Goal: Check status: Check status

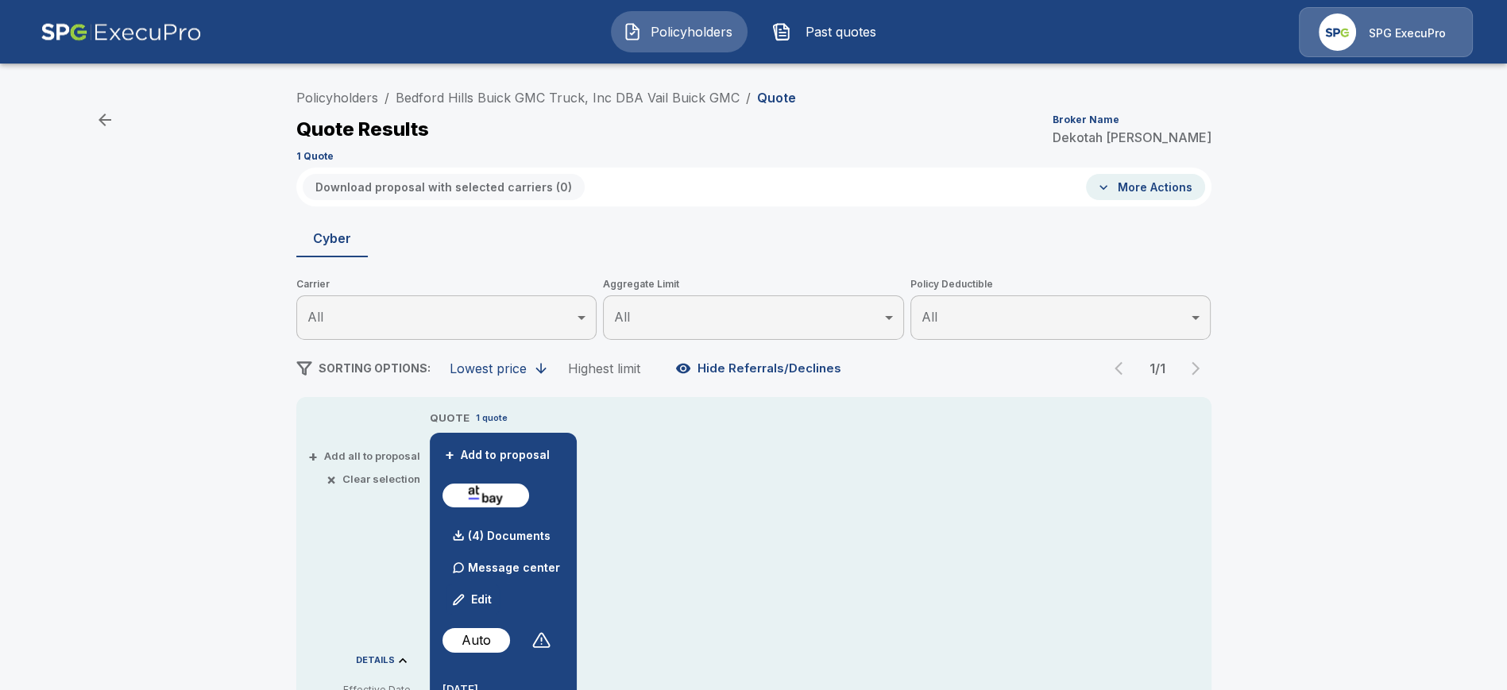
click at [80, 25] on img at bounding box center [121, 32] width 161 height 50
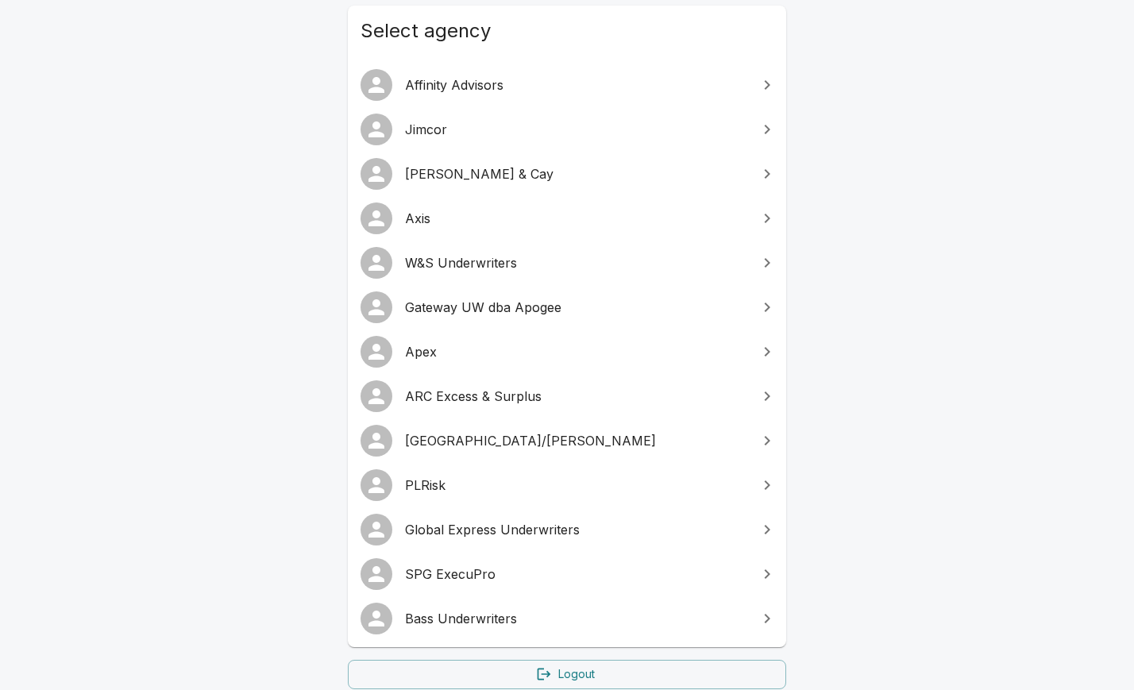
scroll to position [183, 0]
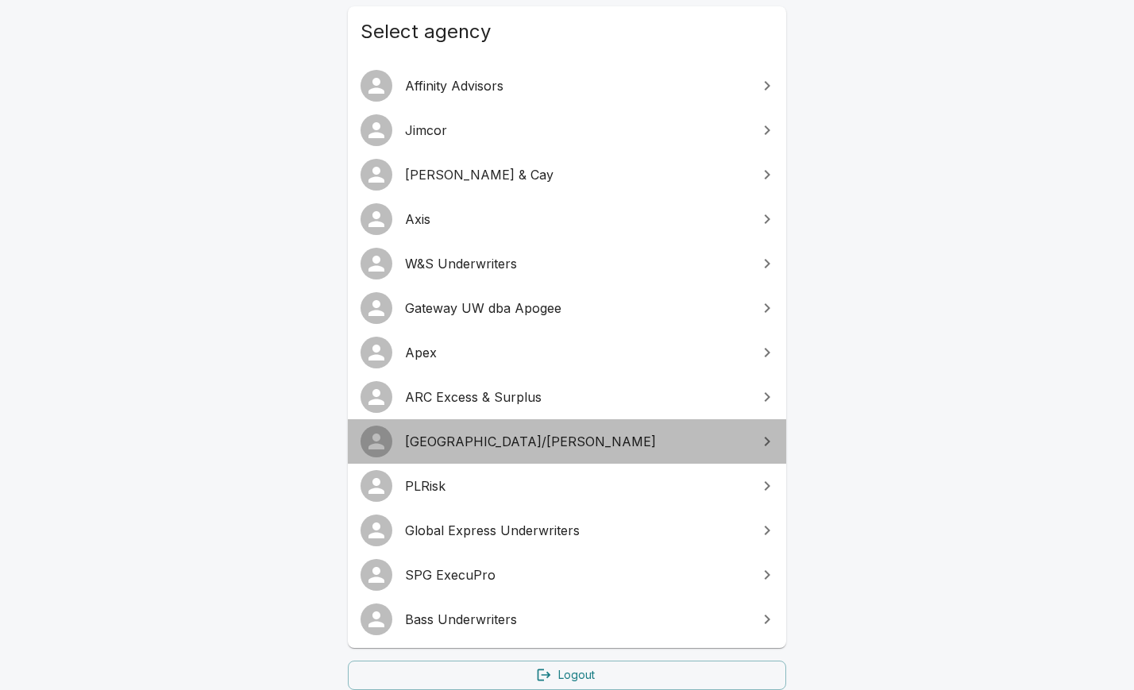
click at [484, 428] on link "Arlington/Roe" at bounding box center [567, 441] width 438 height 44
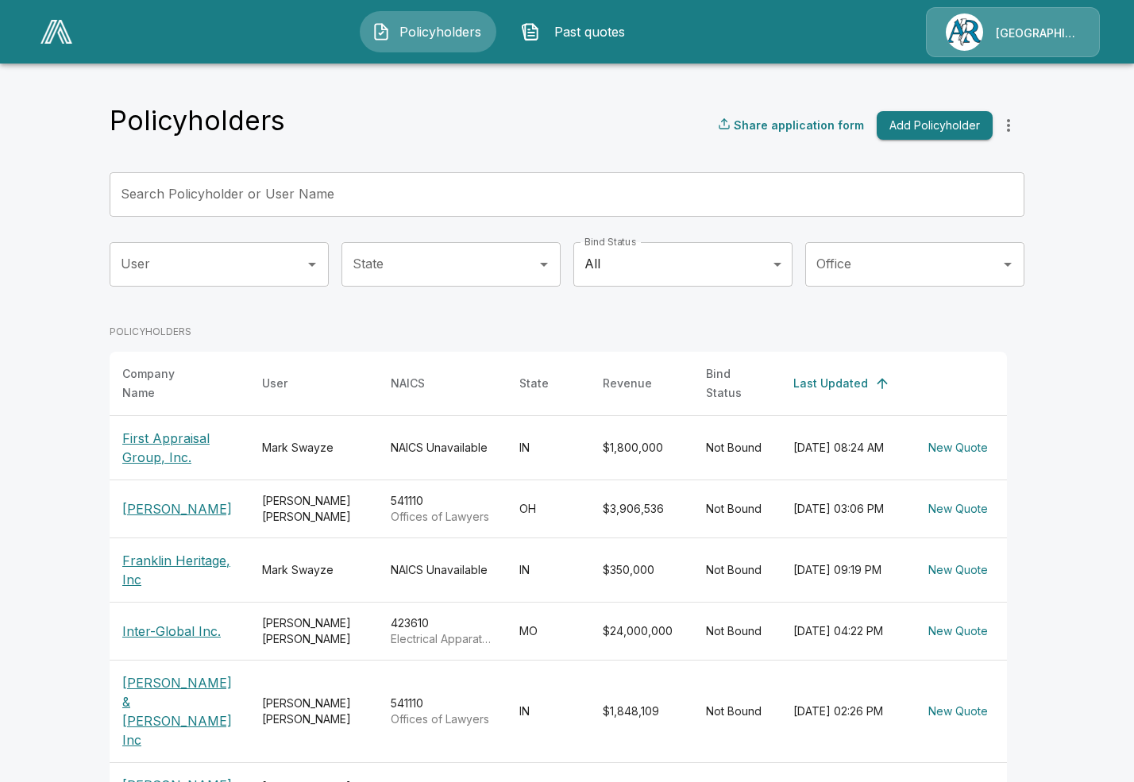
click at [58, 51] on div "Policyholders Past quotes Arlington/Roe" at bounding box center [567, 31] width 1104 height 51
click at [60, 37] on img at bounding box center [57, 32] width 32 height 24
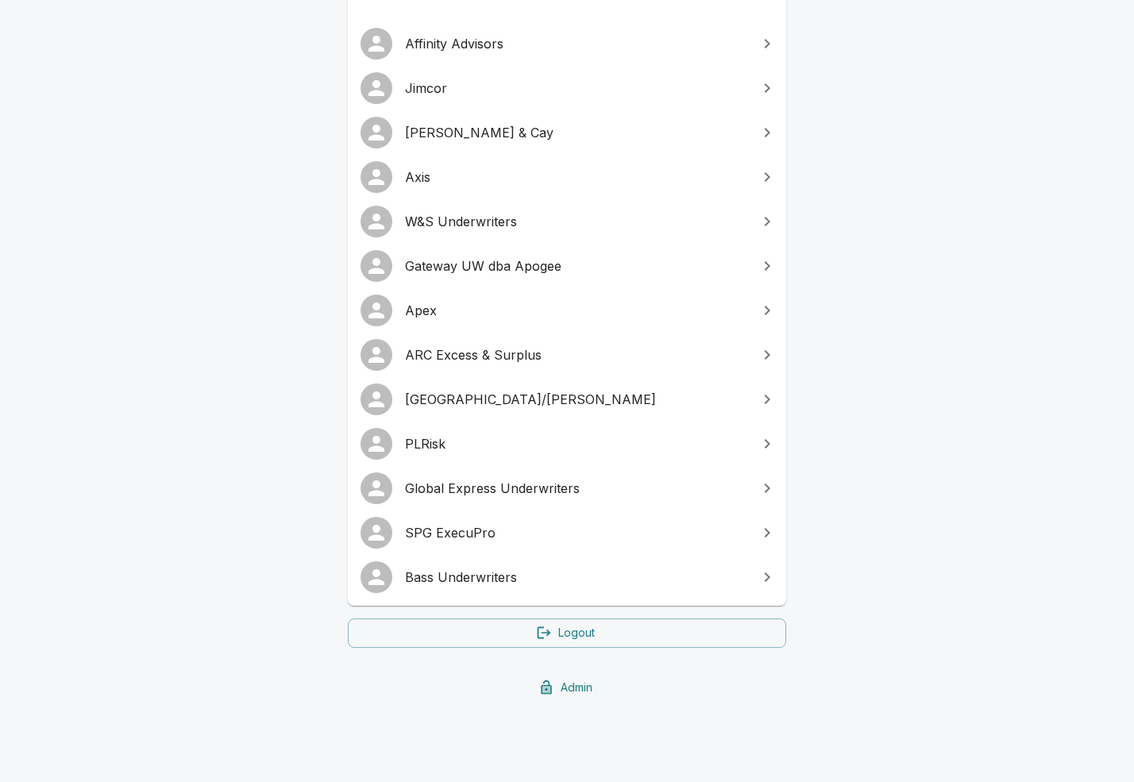
scroll to position [226, 0]
click at [492, 524] on span "SPG ExecuPro" at bounding box center [576, 531] width 343 height 19
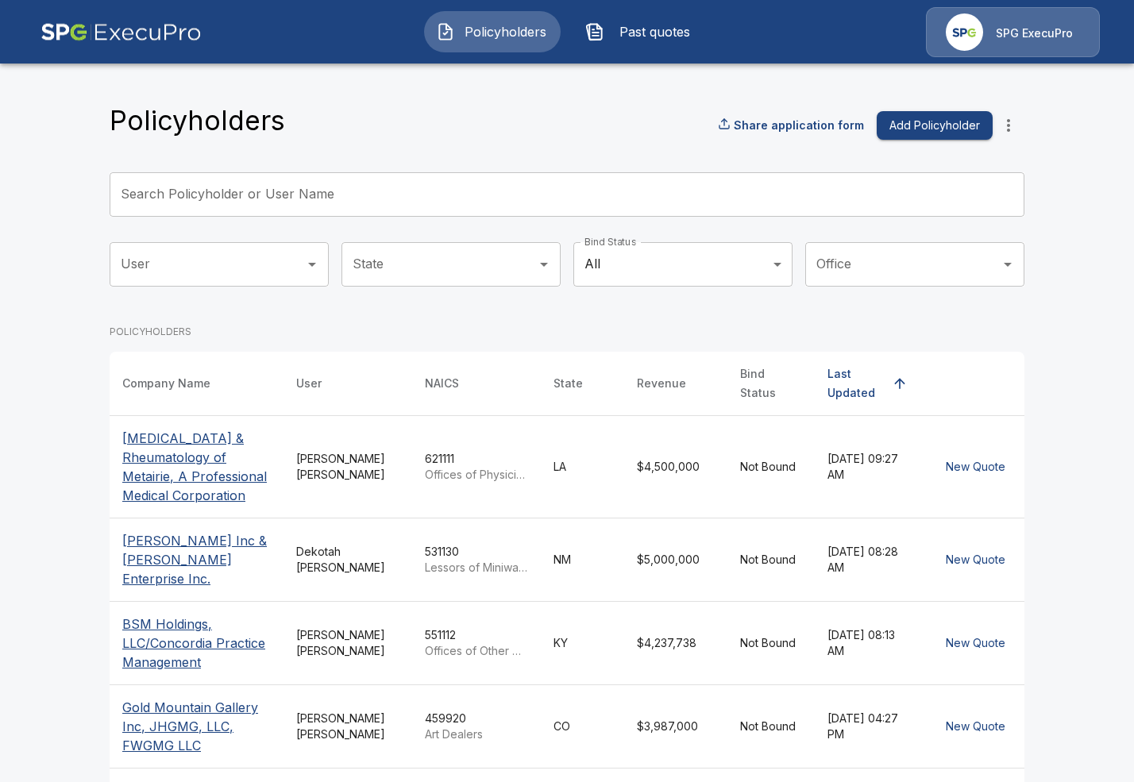
click at [420, 186] on input "Search Policyholder or User Name" at bounding box center [558, 194] width 897 height 44
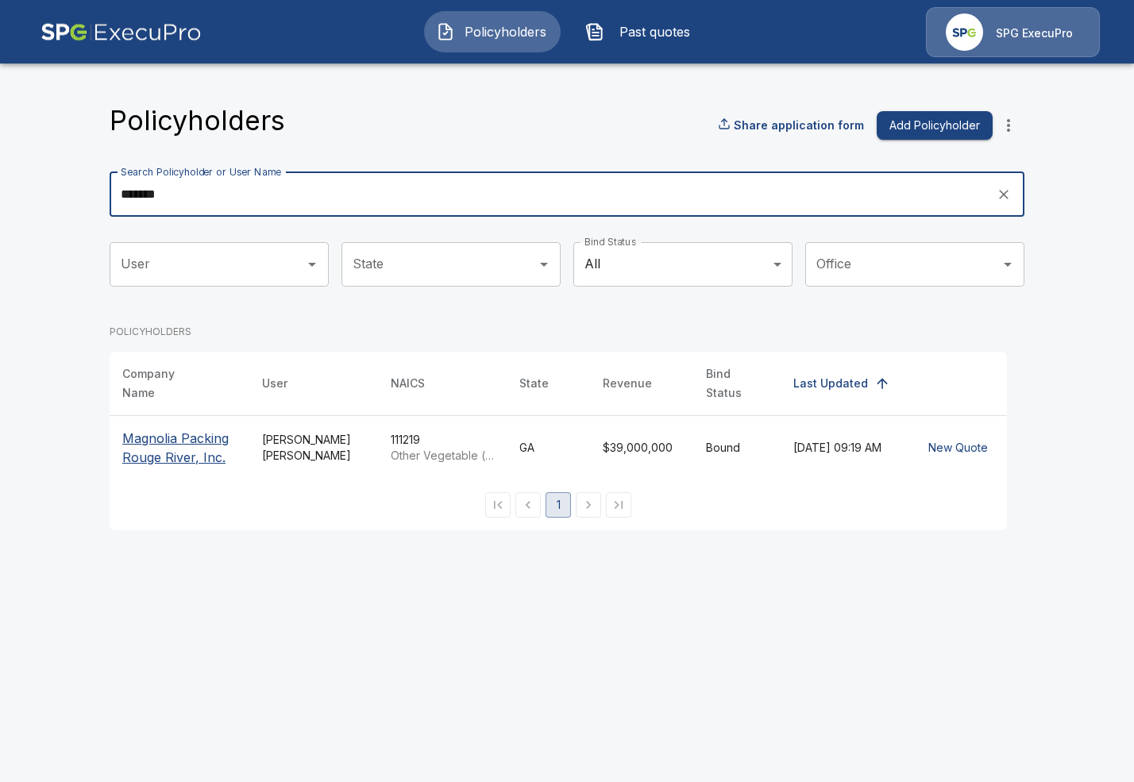
type input "*******"
click at [135, 442] on p "Magnolia Packing Rouge River, Inc." at bounding box center [179, 448] width 114 height 38
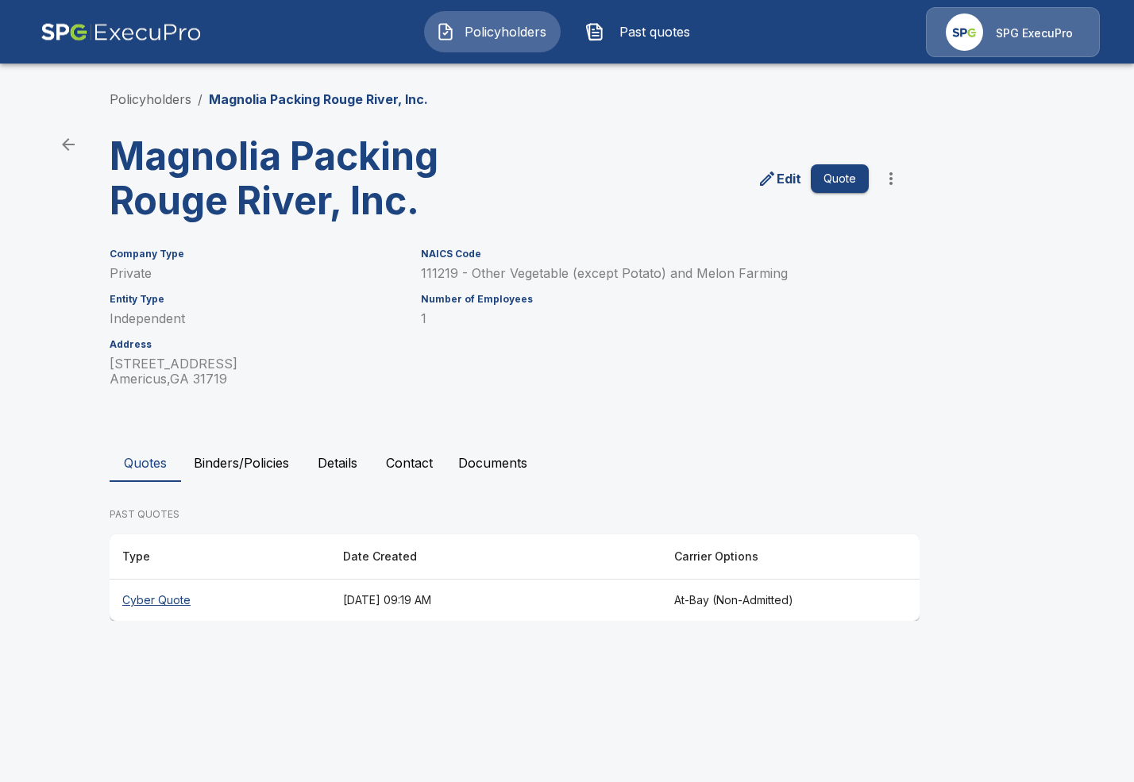
click at [242, 465] on button "Binders/Policies" at bounding box center [241, 463] width 121 height 38
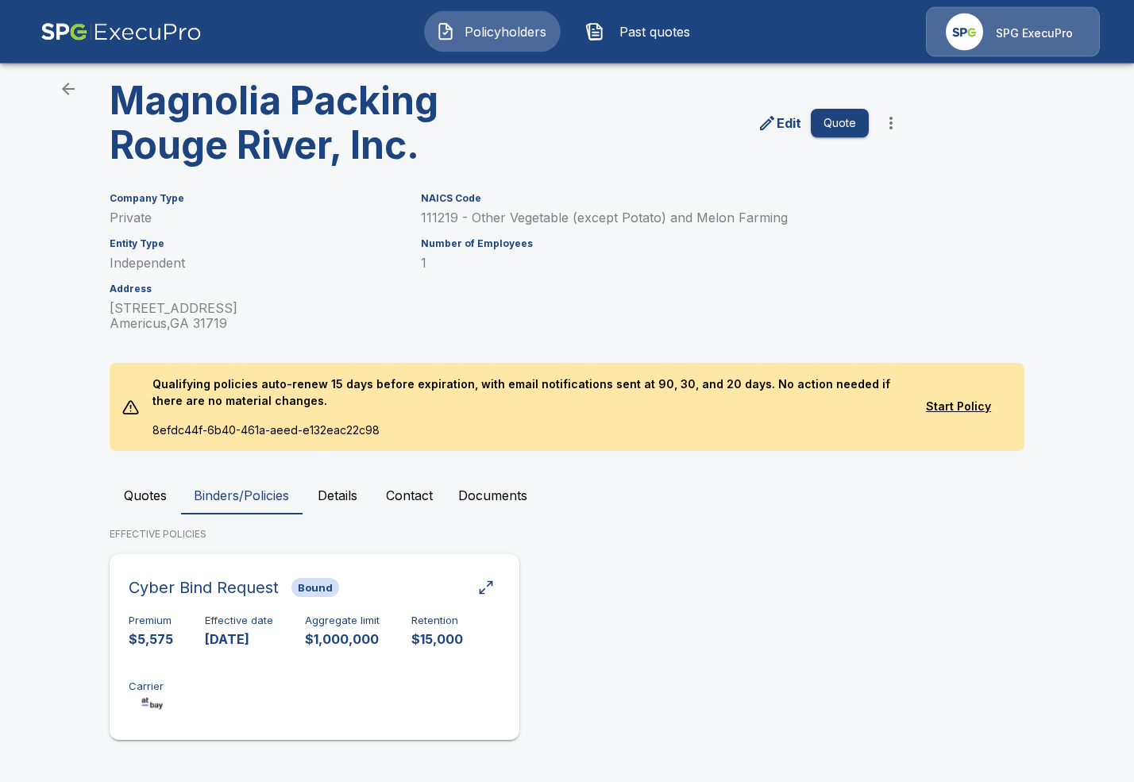
scroll to position [56, 0]
click at [445, 638] on p "$15,000" at bounding box center [437, 639] width 52 height 18
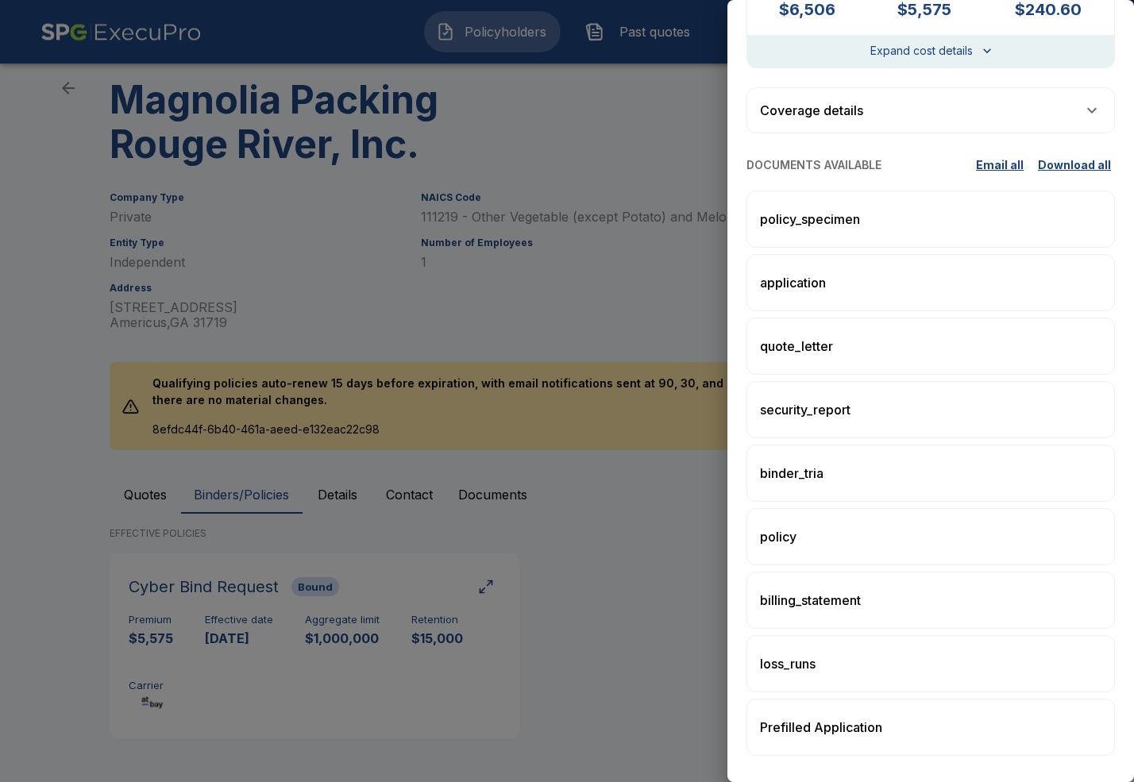
scroll to position [274, 0]
click at [815, 286] on p "application" at bounding box center [793, 281] width 66 height 19
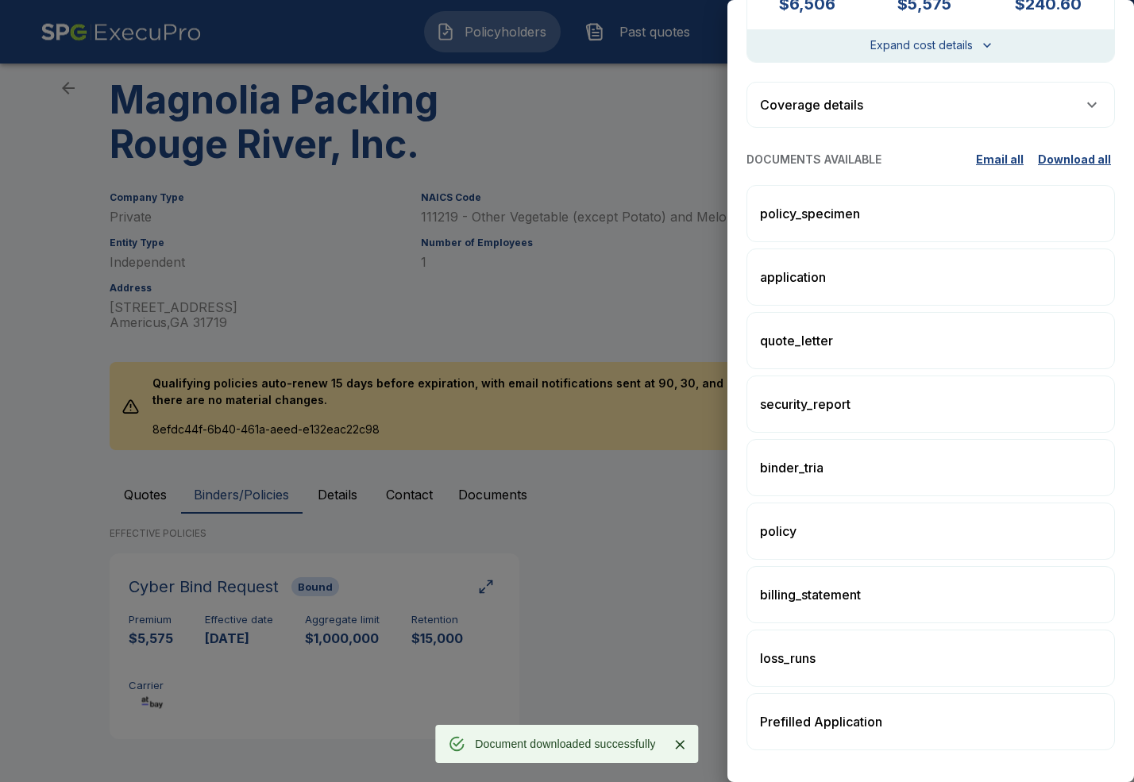
scroll to position [284, 0]
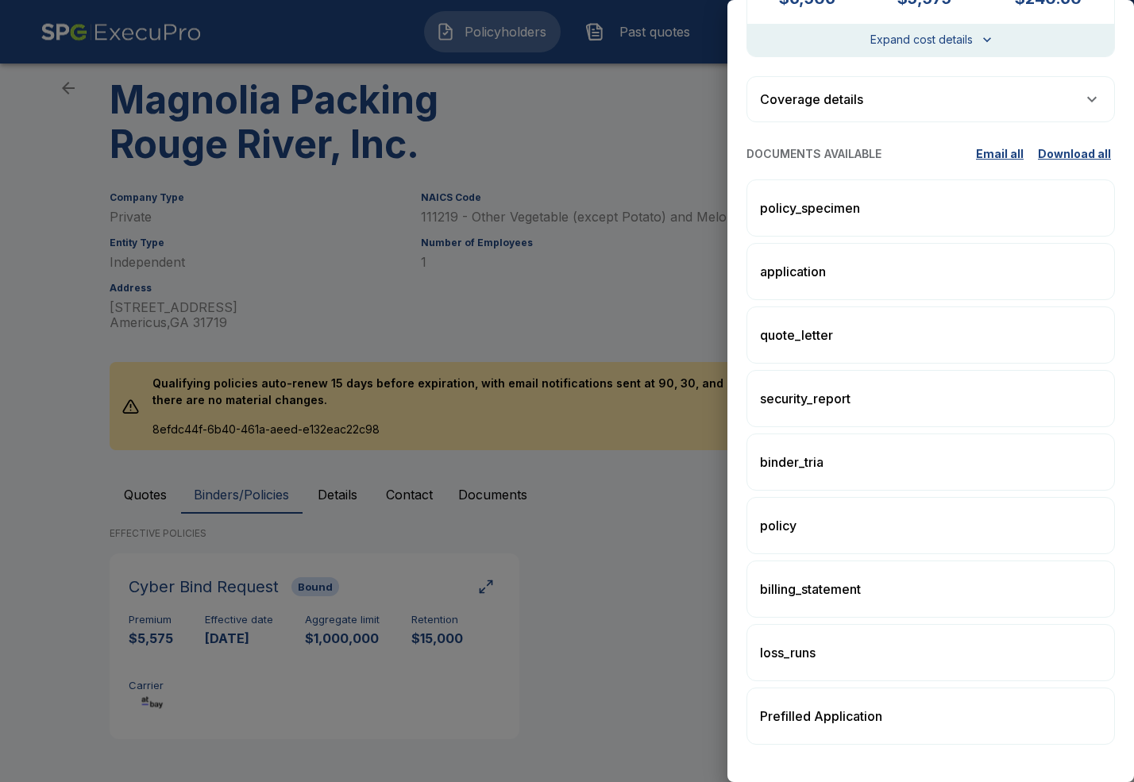
click at [821, 519] on div "policy" at bounding box center [931, 525] width 368 height 57
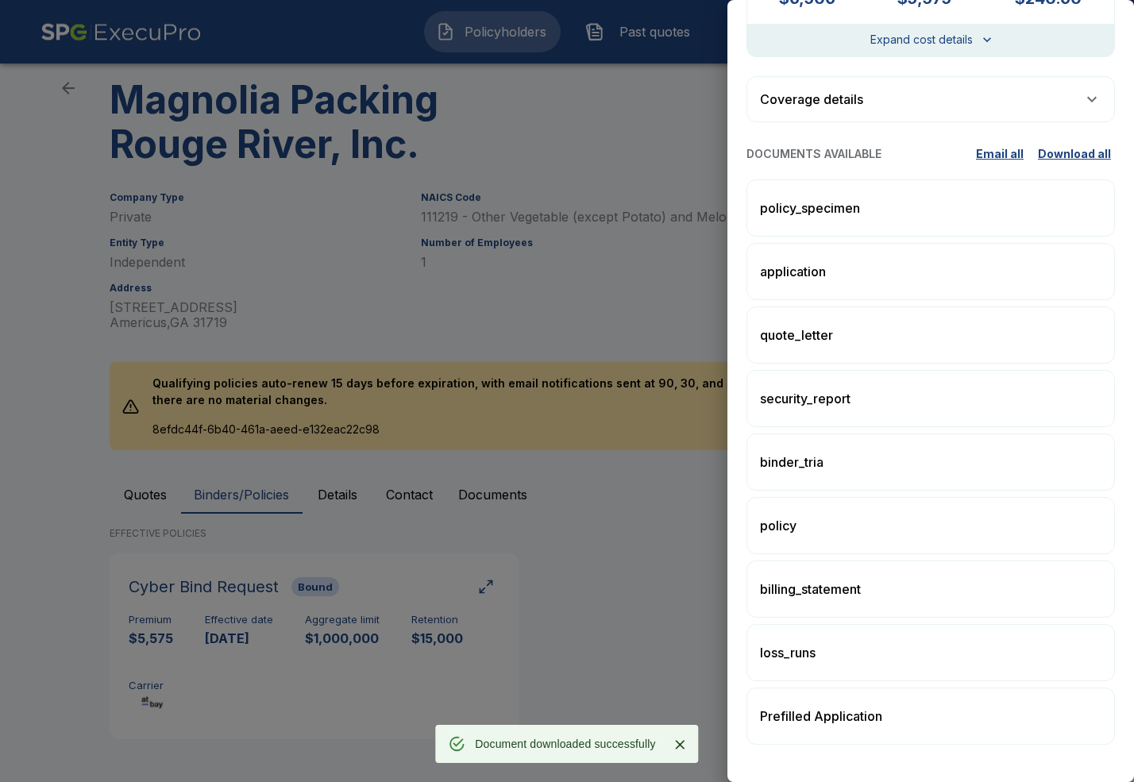
click at [681, 748] on icon "Close" at bounding box center [681, 745] width 16 height 16
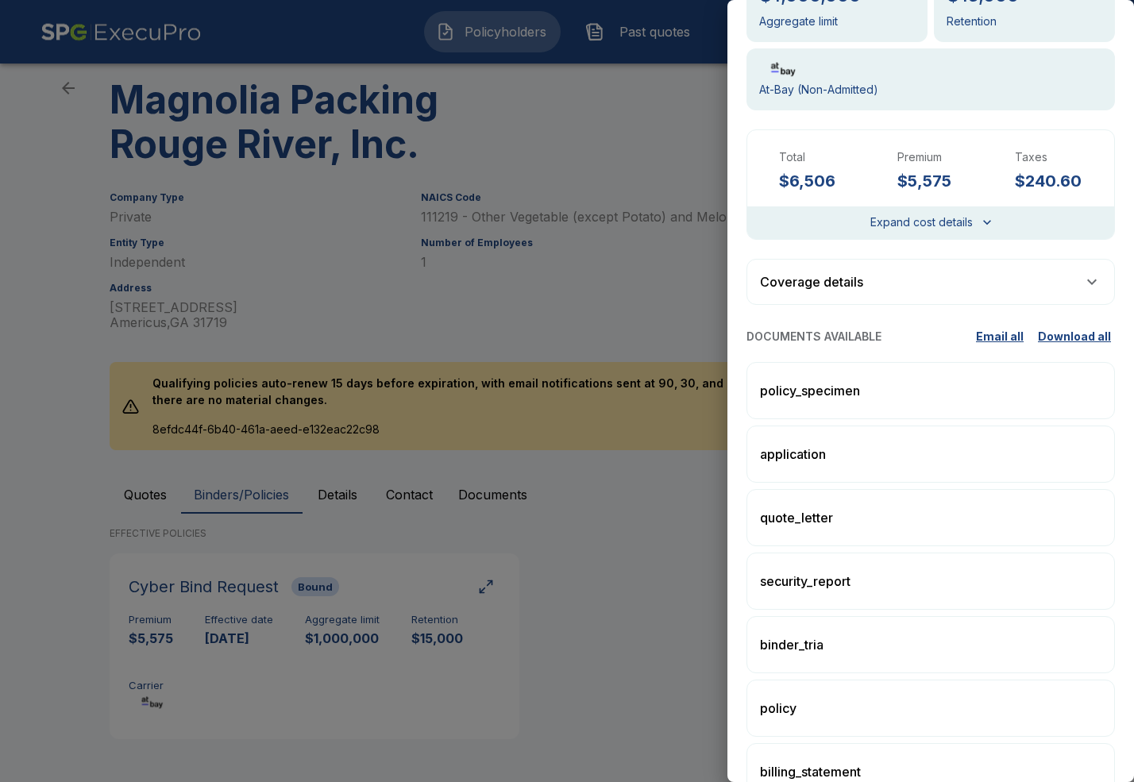
scroll to position [102, 0]
click at [870, 508] on div "quote_letter" at bounding box center [931, 517] width 368 height 57
click at [601, 577] on div at bounding box center [567, 391] width 1134 height 782
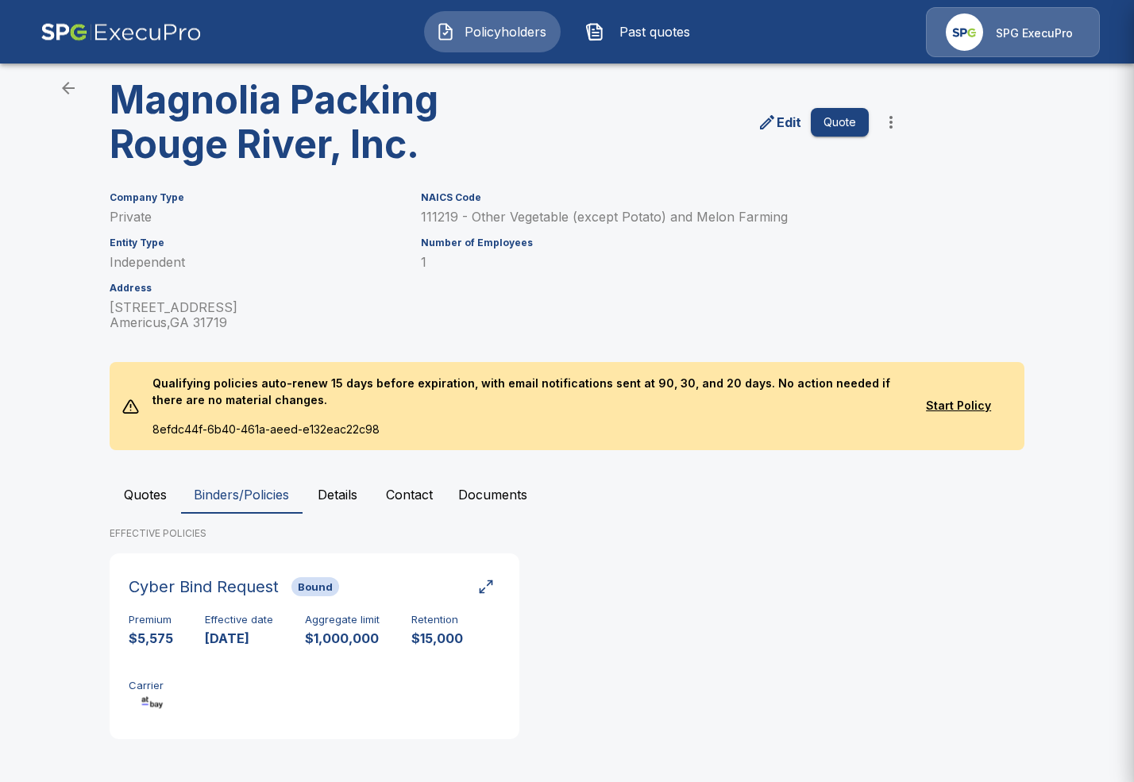
scroll to position [0, 0]
click at [515, 40] on span "Policyholders" at bounding box center [504, 31] width 87 height 19
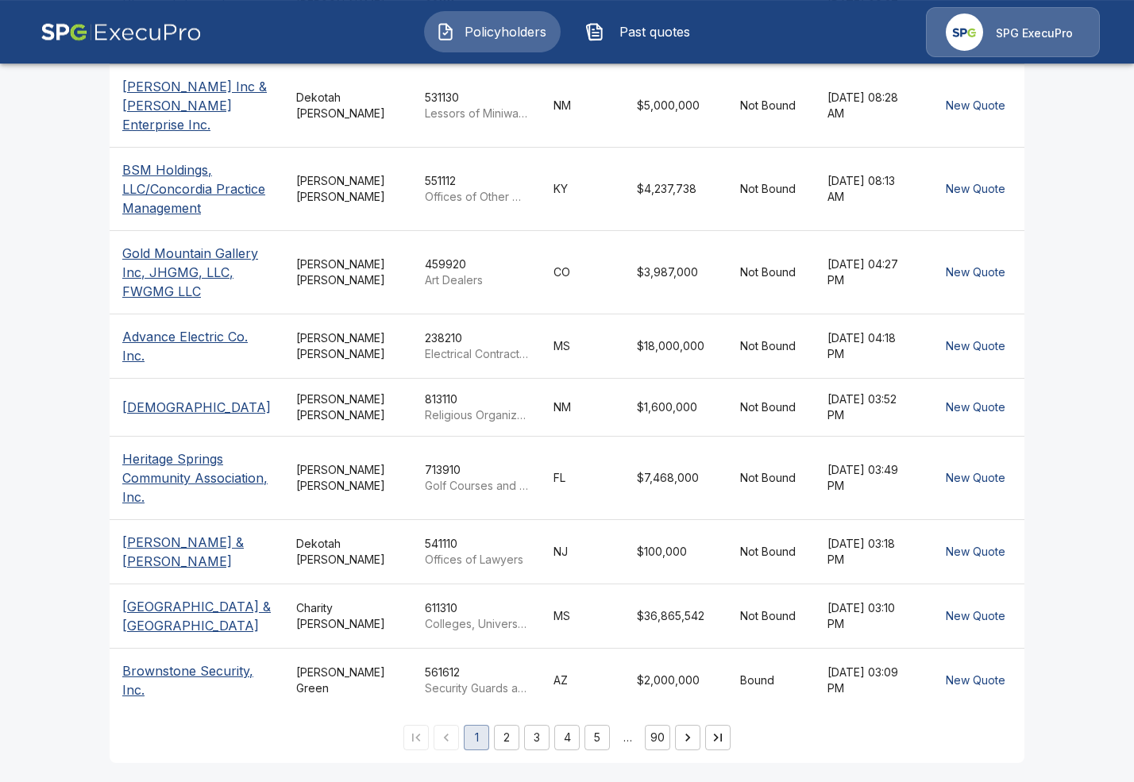
scroll to position [589, 0]
click at [509, 735] on button "2" at bounding box center [506, 737] width 25 height 25
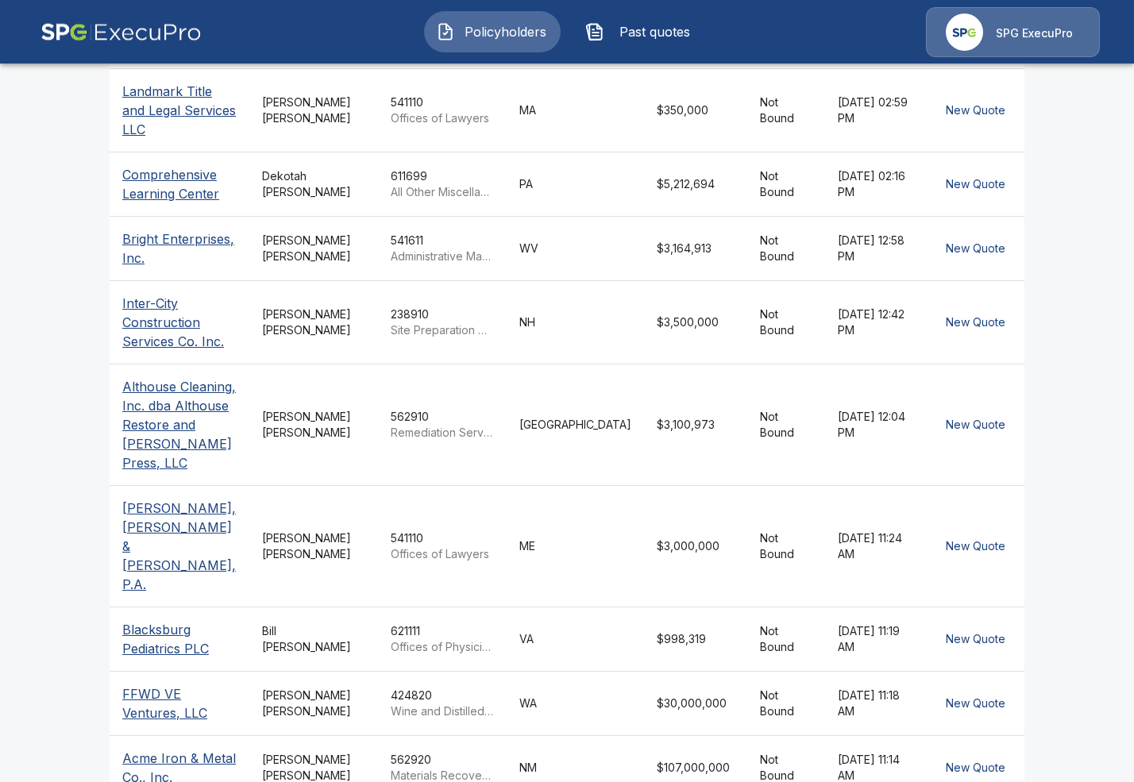
click at [175, 685] on p "FFWD VE Ventures, LLC" at bounding box center [179, 704] width 114 height 38
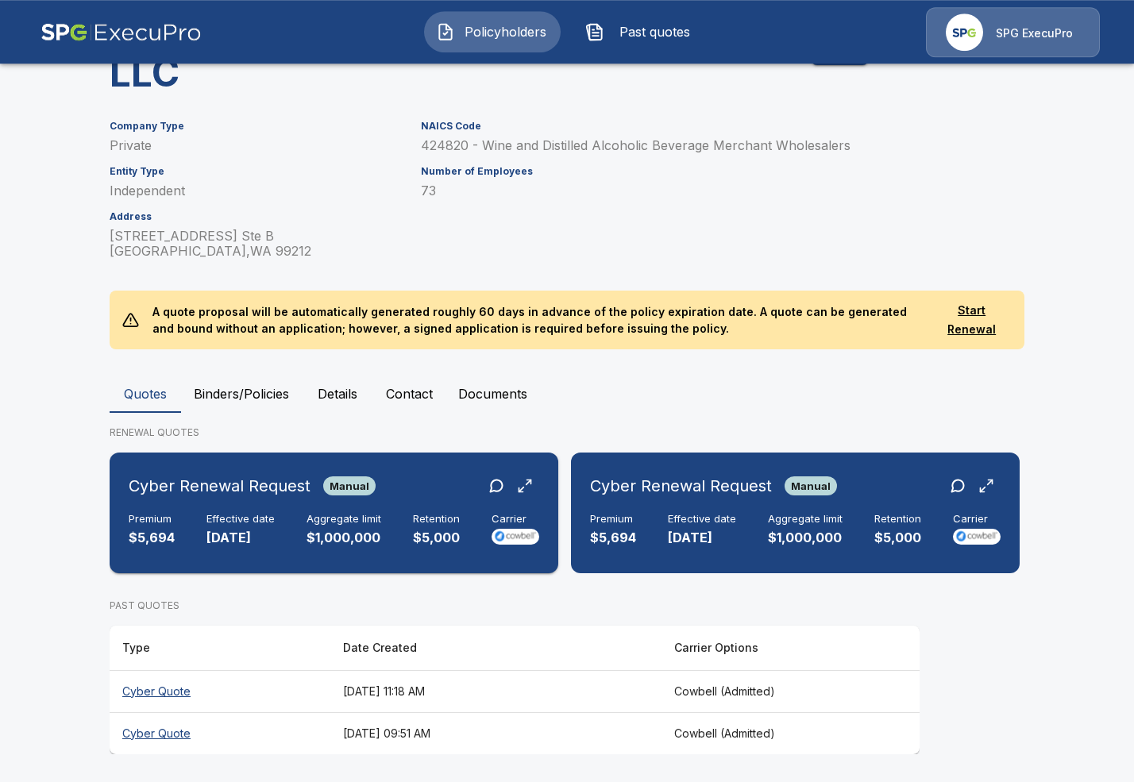
scroll to position [129, 0]
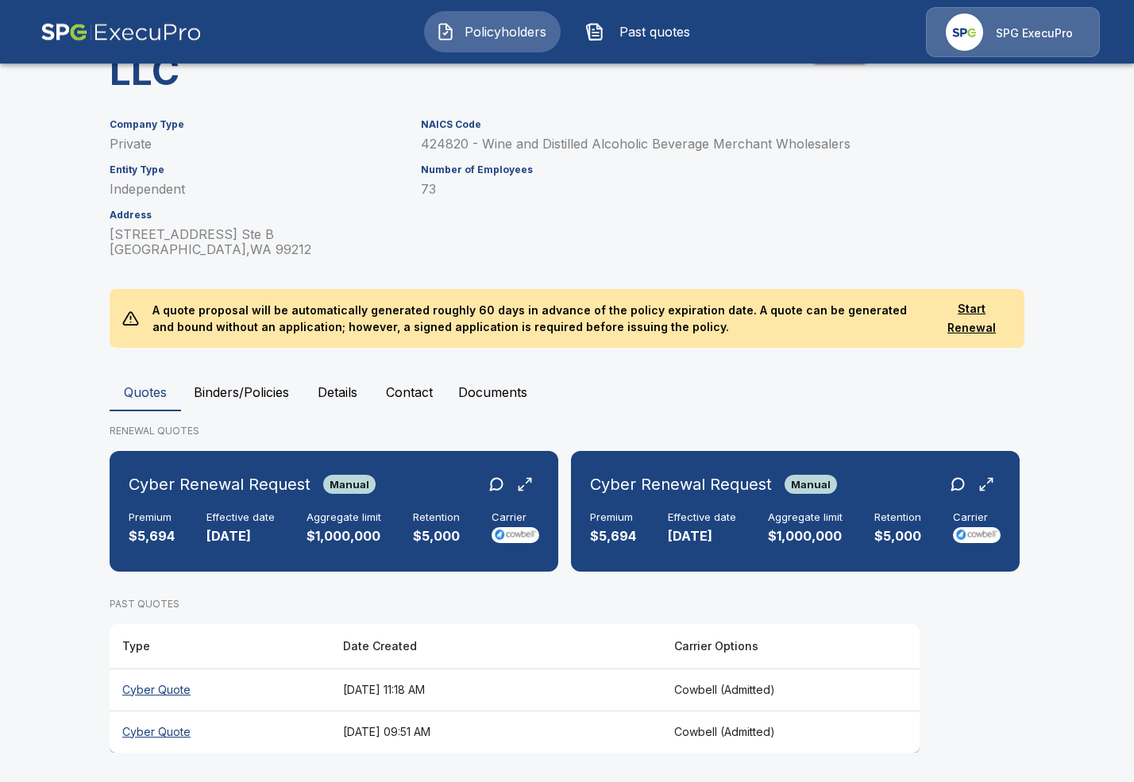
click at [303, 731] on th "Cyber Quote" at bounding box center [220, 732] width 221 height 42
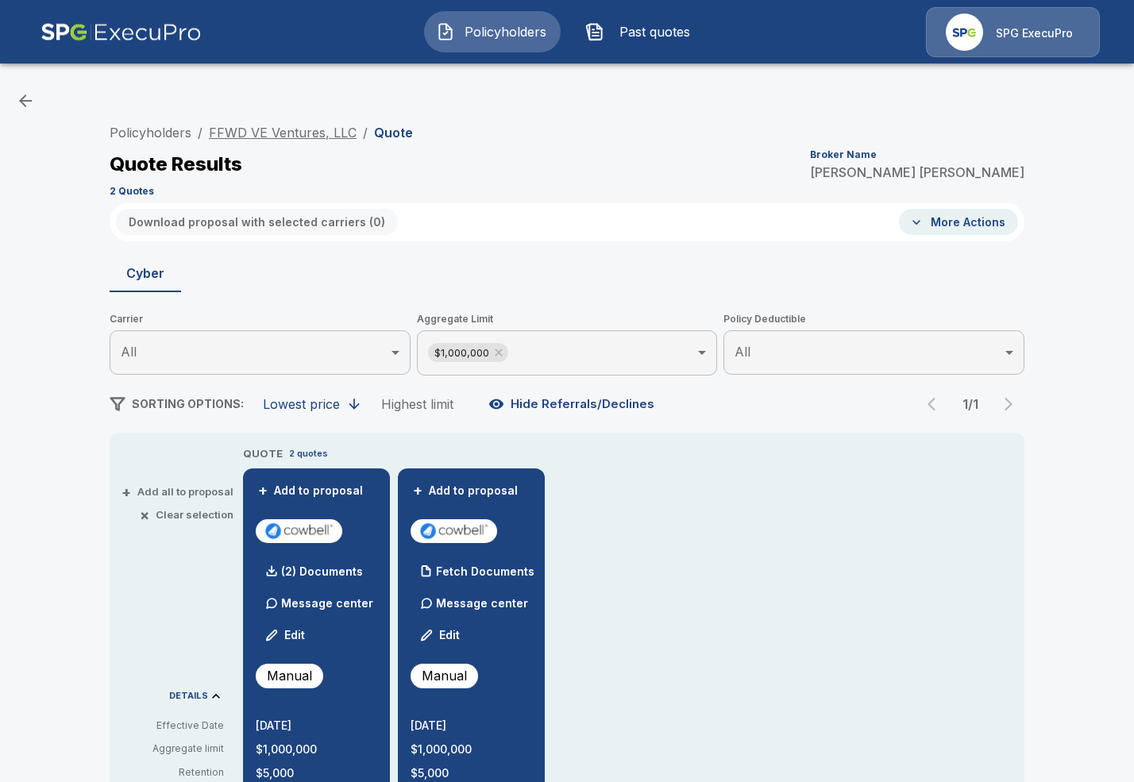
click at [287, 129] on link "FFWD VE Ventures, LLC" at bounding box center [283, 133] width 148 height 16
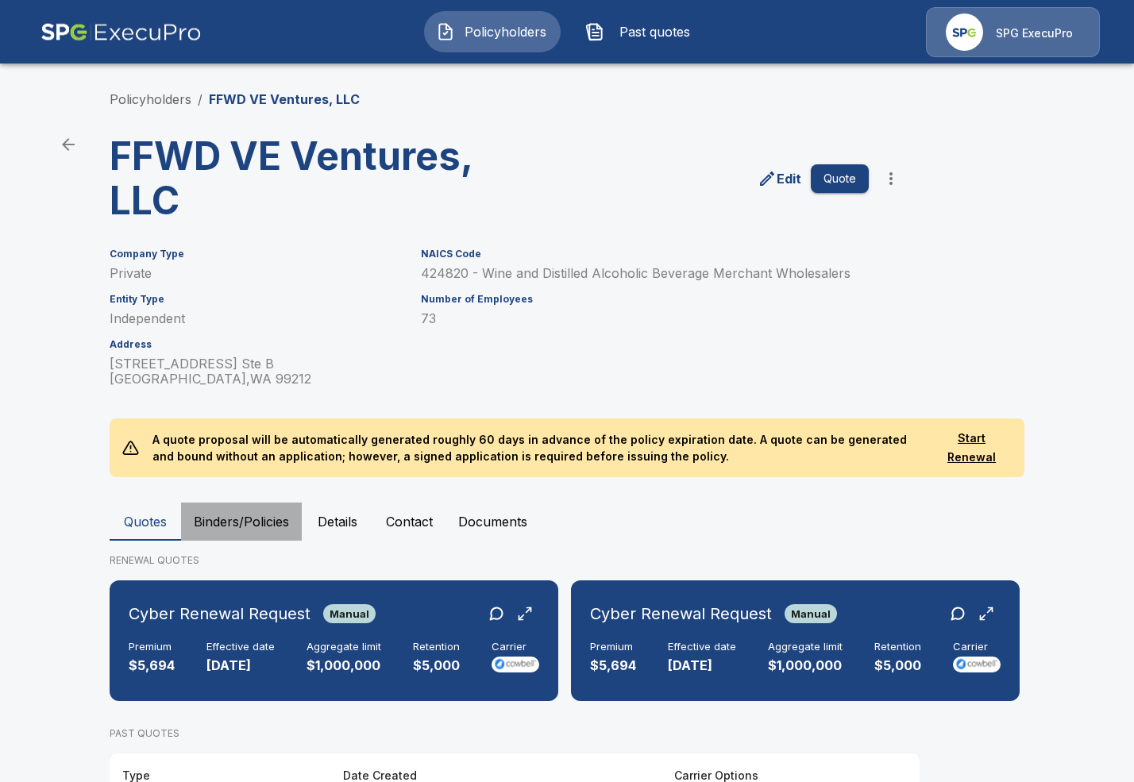
click at [249, 517] on button "Binders/Policies" at bounding box center [241, 522] width 121 height 38
